Goal: Navigation & Orientation: Find specific page/section

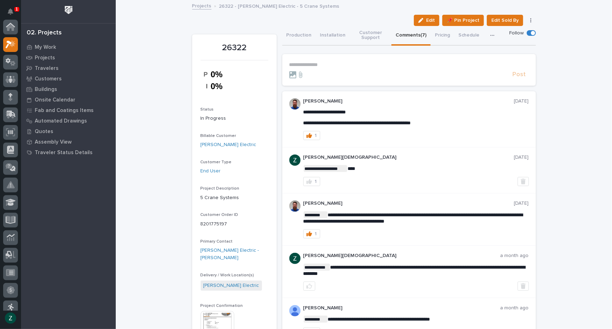
scroll to position [18, 0]
click at [42, 56] on p "Projects" at bounding box center [45, 58] width 20 height 6
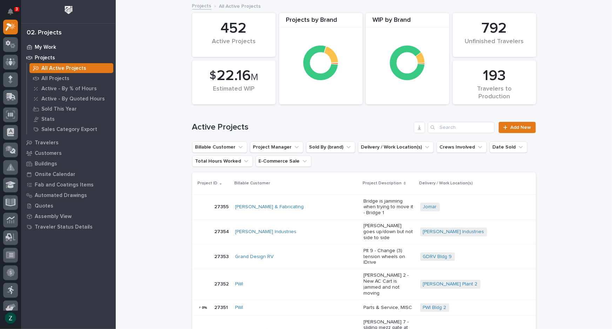
click at [49, 44] on div "My Work" at bounding box center [68, 47] width 91 height 10
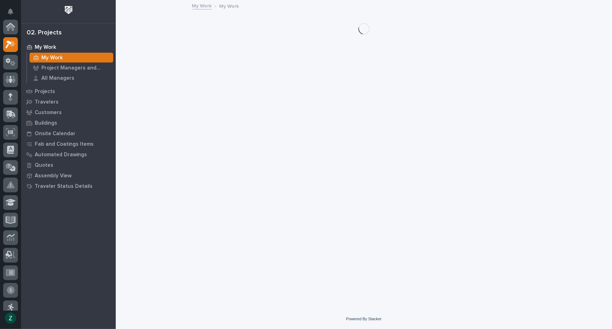
scroll to position [18, 0]
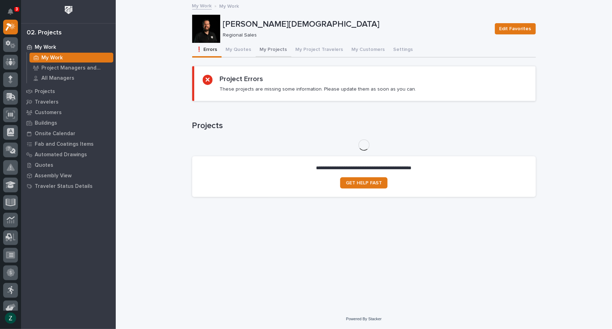
click at [272, 47] on button "My Projects" at bounding box center [274, 50] width 36 height 15
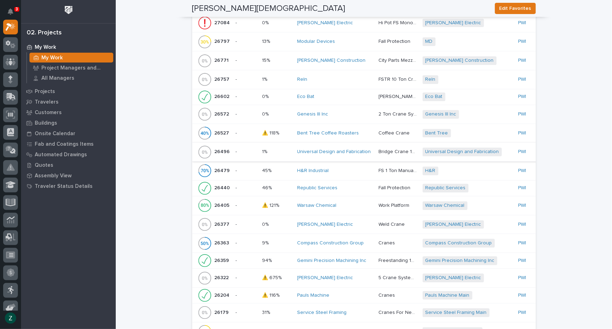
scroll to position [957, 0]
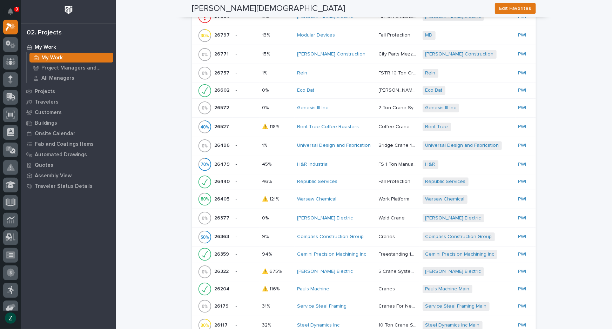
click at [352, 111] on div "Genesis III Inc" at bounding box center [336, 108] width 76 height 6
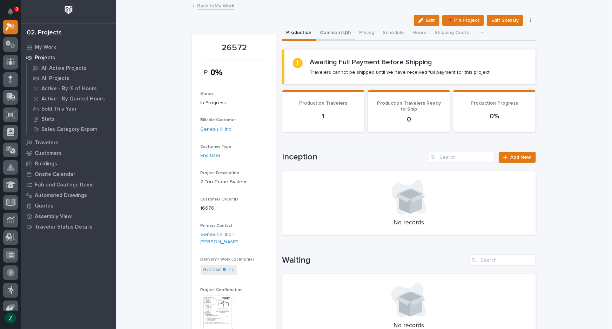
click at [342, 34] on button "Comments (8)" at bounding box center [335, 33] width 39 height 15
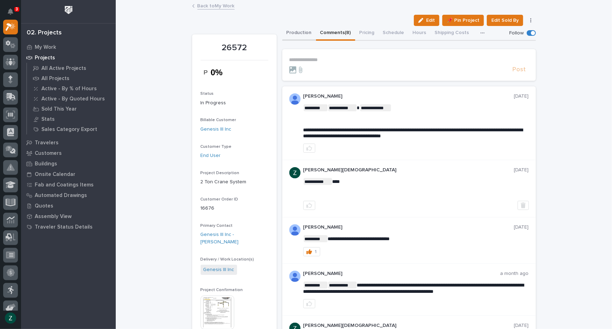
click at [295, 33] on button "Production" at bounding box center [300, 33] width 34 height 15
